Goal: Check status: Check status

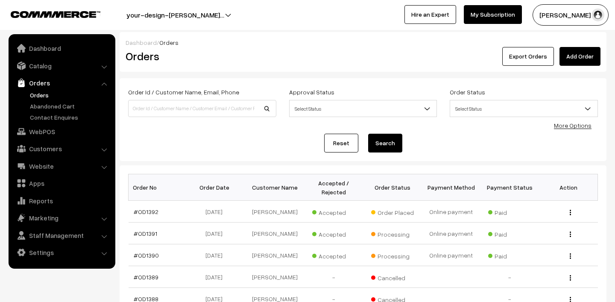
click at [50, 94] on link "Orders" at bounding box center [70, 95] width 85 height 9
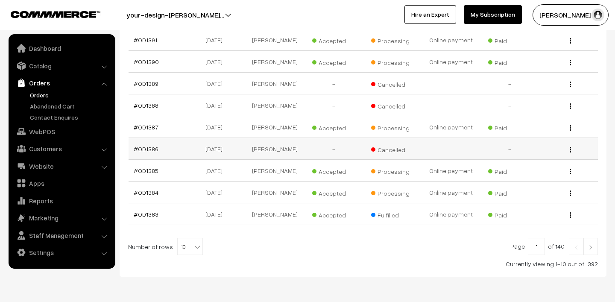
scroll to position [224, 0]
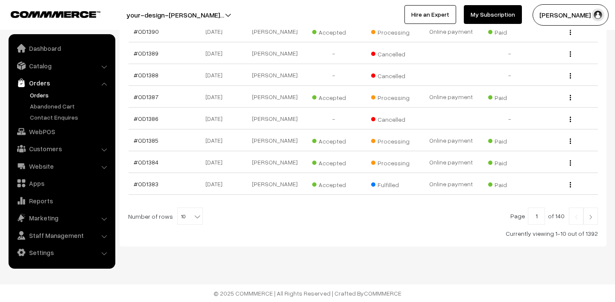
click at [592, 217] on img at bounding box center [591, 217] width 8 height 5
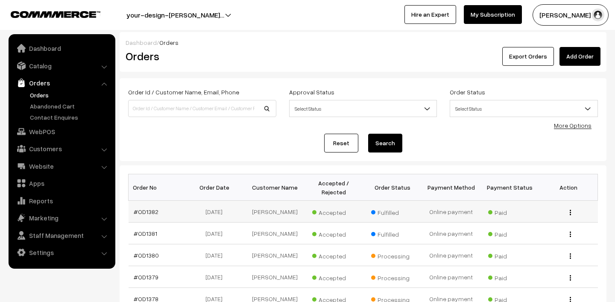
scroll to position [147, 0]
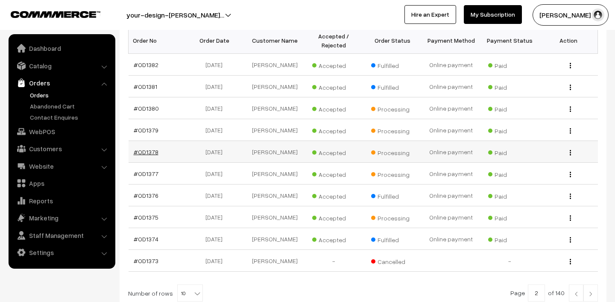
click at [141, 149] on link "#OD1378" at bounding box center [146, 151] width 25 height 7
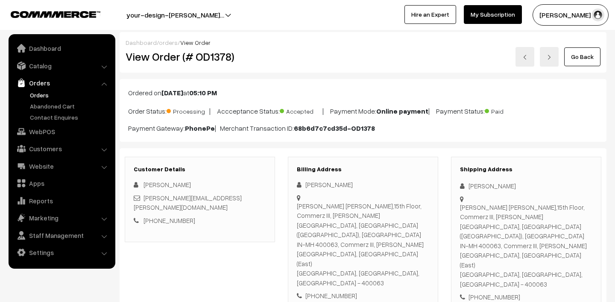
scroll to position [250, 0]
